Goal: Transaction & Acquisition: Purchase product/service

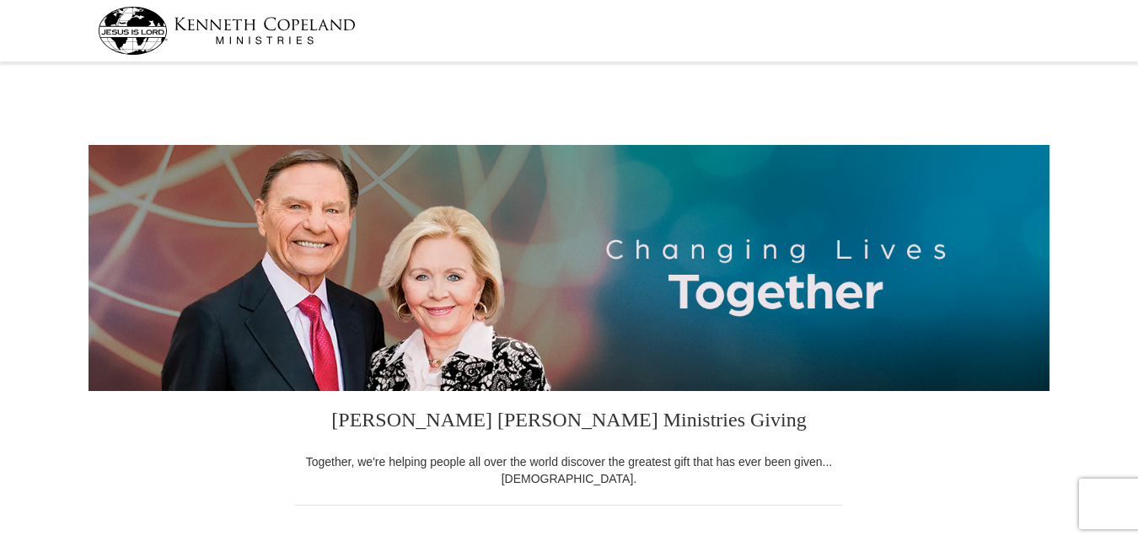
select select "PA"
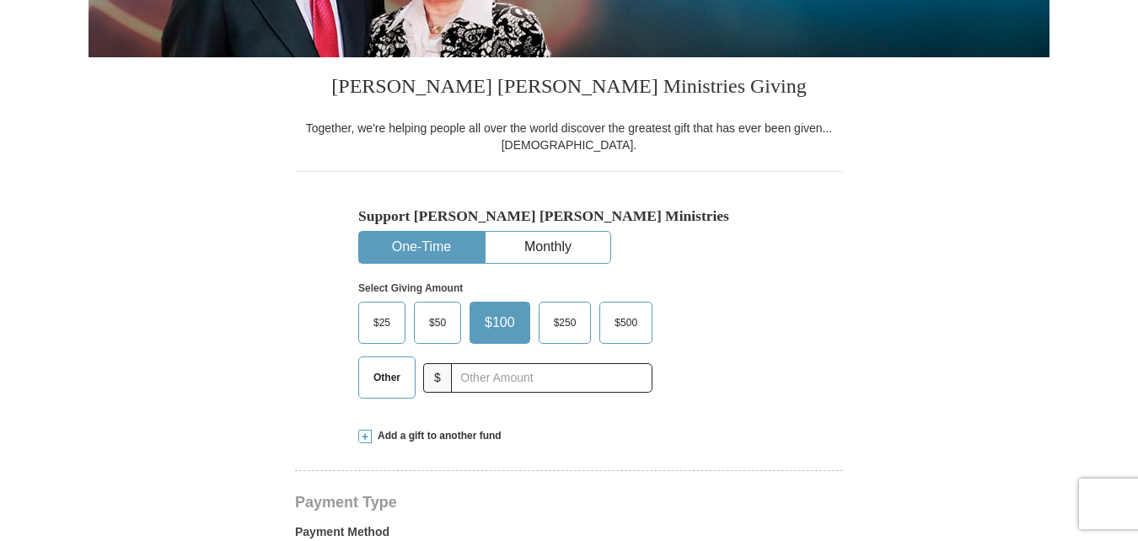
scroll to position [408, 0]
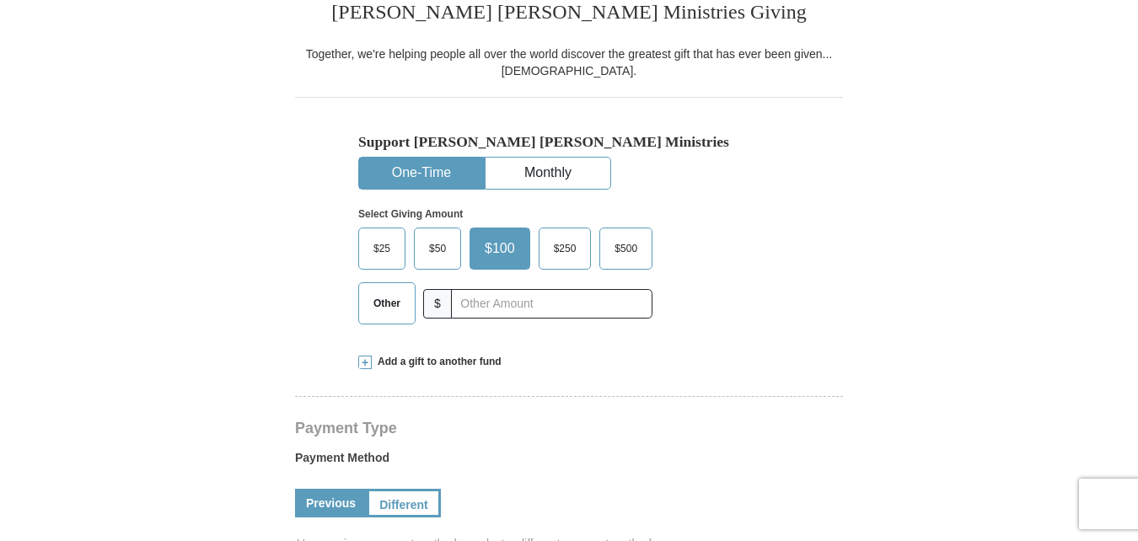
click at [384, 245] on span "$25" at bounding box center [382, 248] width 34 height 25
click at [0, 0] on input "$25" at bounding box center [0, 0] width 0 height 0
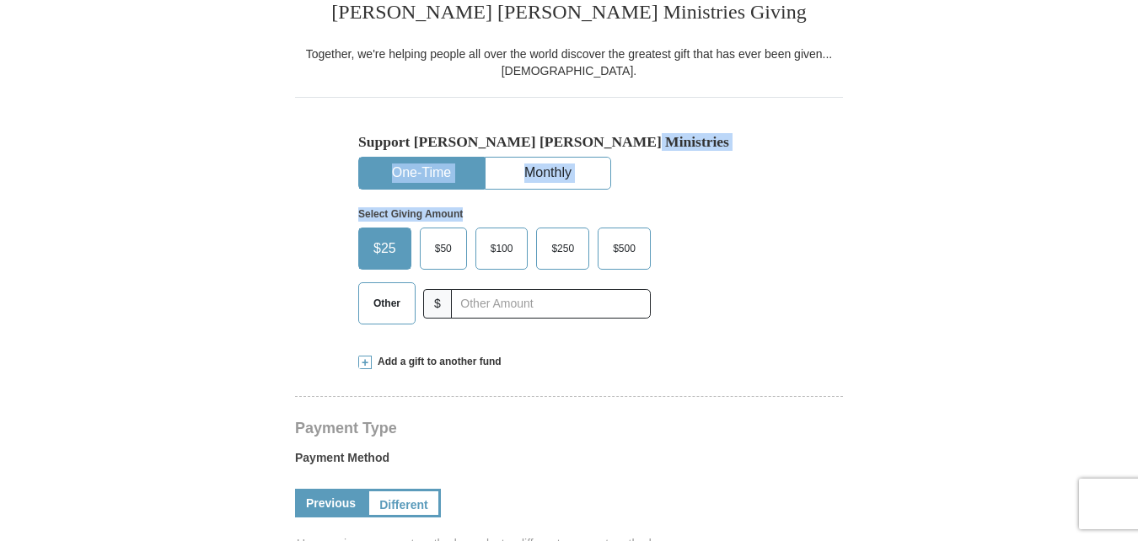
drag, startPoint x: 1135, startPoint y: 132, endPoint x: 1124, endPoint y: 218, distance: 87.5
drag, startPoint x: 1124, startPoint y: 218, endPoint x: 909, endPoint y: 185, distance: 217.6
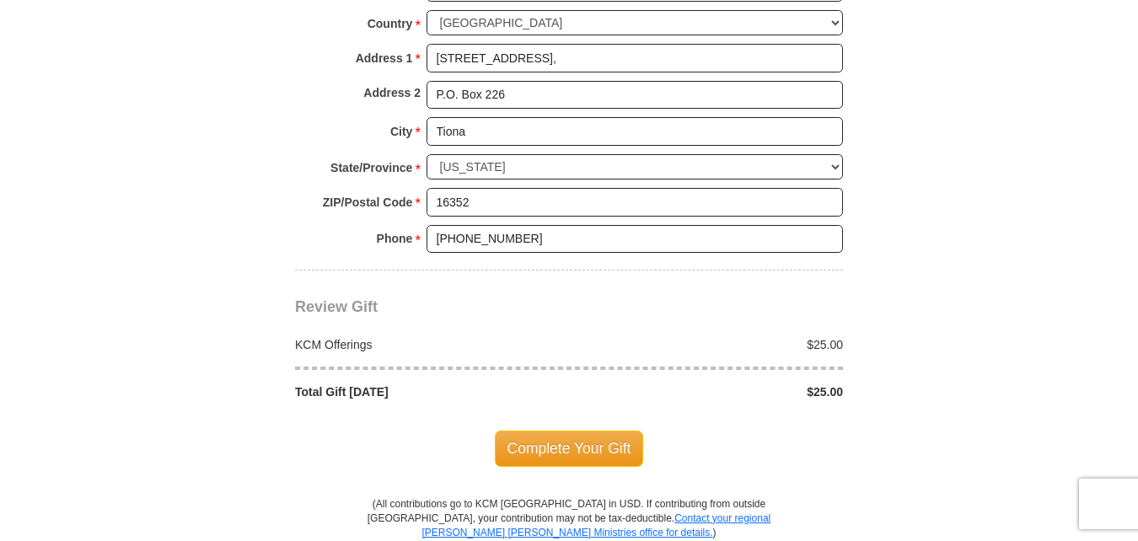
scroll to position [1330, 0]
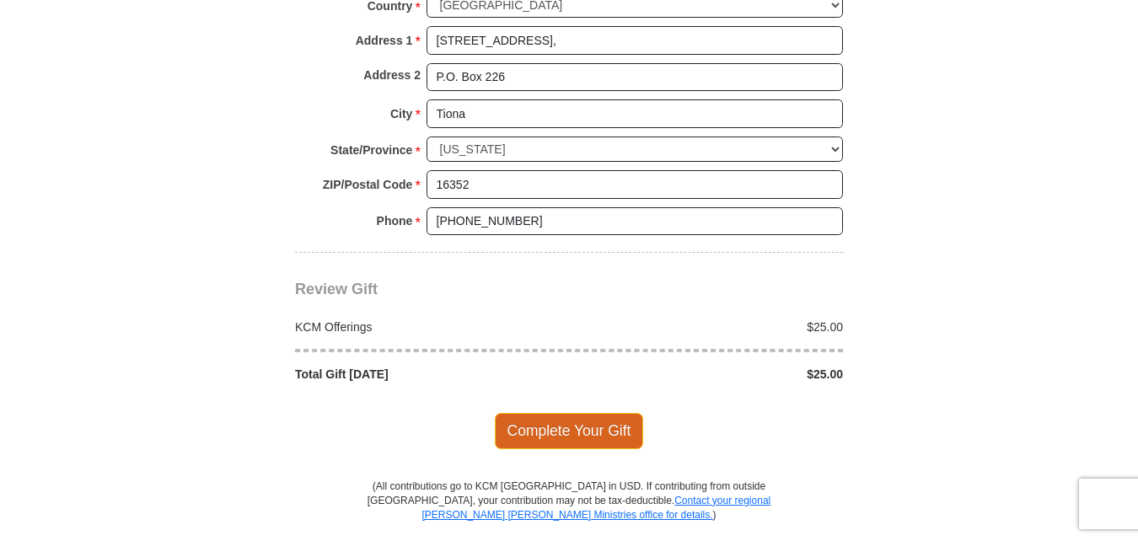
click at [570, 438] on span "Complete Your Gift" at bounding box center [569, 430] width 149 height 35
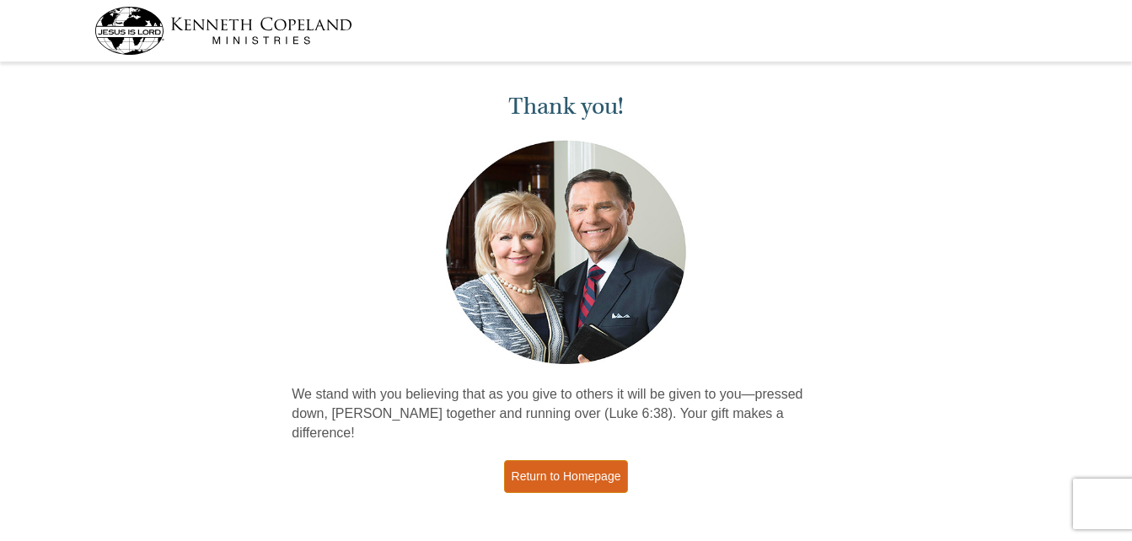
click at [580, 460] on link "Return to Homepage" at bounding box center [566, 476] width 125 height 33
